Goal: Check status

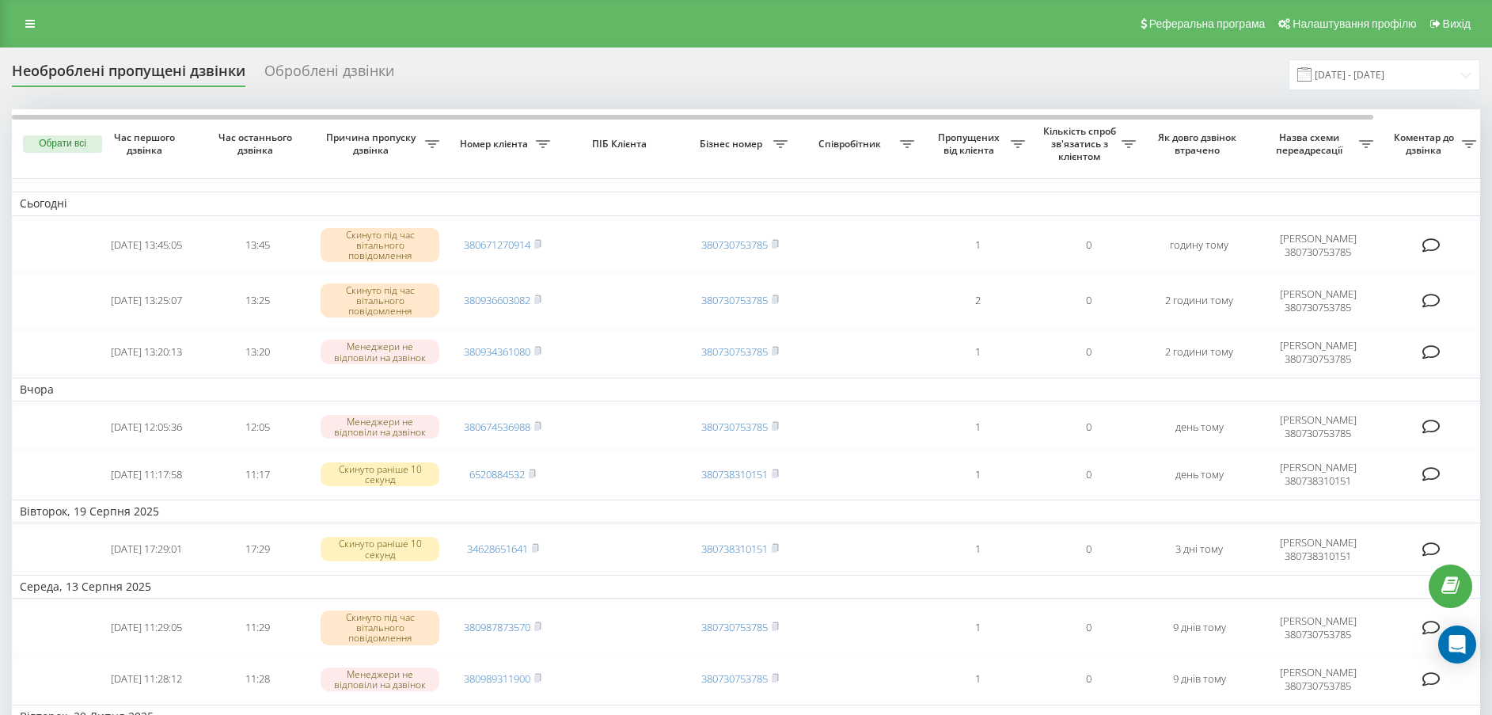
click at [809, 42] on div "Реферальна програма Налаштування профілю Вихід" at bounding box center [746, 23] width 1492 height 47
